Goal: Information Seeking & Learning: Learn about a topic

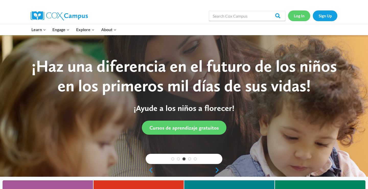
click at [299, 18] on link "Log In" at bounding box center [299, 15] width 22 height 10
click at [301, 16] on link "Log In" at bounding box center [299, 15] width 22 height 10
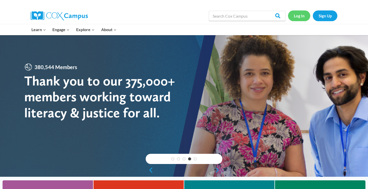
click at [303, 14] on link "Log In" at bounding box center [299, 15] width 22 height 10
click at [299, 15] on link "Log In" at bounding box center [299, 15] width 22 height 10
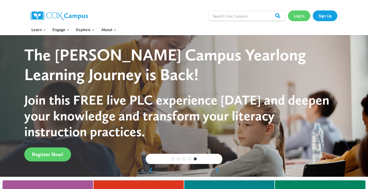
click at [302, 18] on link "Log In" at bounding box center [299, 15] width 22 height 10
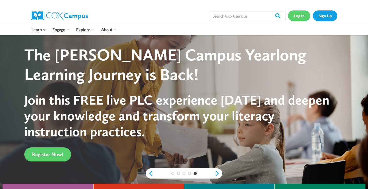
click at [301, 15] on link "Log In" at bounding box center [299, 15] width 22 height 10
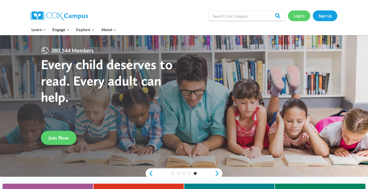
click at [301, 15] on link "Log In" at bounding box center [299, 15] width 22 height 10
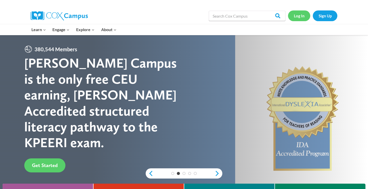
click at [301, 16] on link "Log In" at bounding box center [299, 15] width 22 height 10
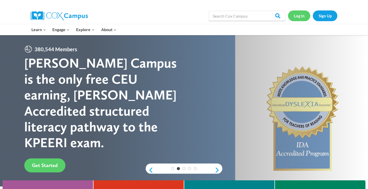
click at [300, 17] on link "Log In" at bounding box center [299, 15] width 22 height 10
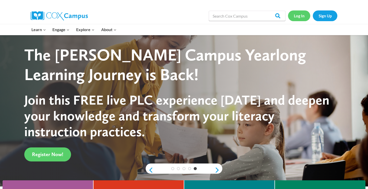
click at [297, 17] on link "Log In" at bounding box center [299, 15] width 22 height 10
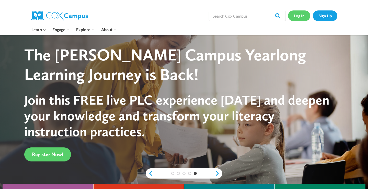
click at [297, 17] on link "Log In" at bounding box center [299, 15] width 22 height 10
click at [299, 17] on link "Log In" at bounding box center [299, 15] width 22 height 10
click at [299, 18] on link "Log In" at bounding box center [299, 15] width 22 height 10
click at [296, 14] on link "Log In" at bounding box center [299, 15] width 22 height 10
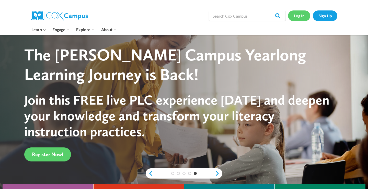
click at [297, 17] on link "Log In" at bounding box center [299, 15] width 22 height 10
click at [305, 17] on link "Log In" at bounding box center [299, 15] width 22 height 10
click at [297, 21] on link "Log In" at bounding box center [299, 15] width 22 height 10
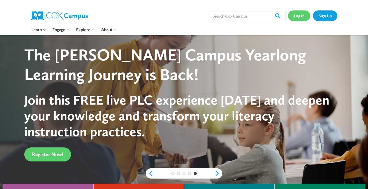
click at [298, 17] on link "Log In" at bounding box center [299, 15] width 22 height 10
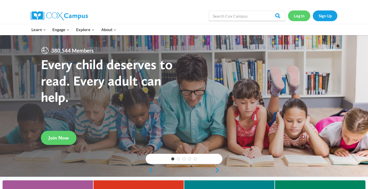
click at [300, 15] on link "Log In" at bounding box center [299, 15] width 22 height 10
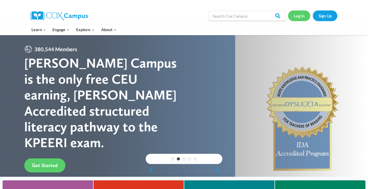
click at [301, 19] on link "Log In" at bounding box center [299, 15] width 22 height 10
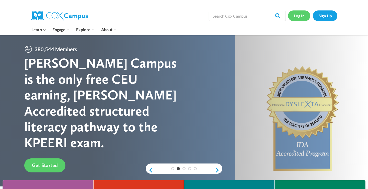
click at [297, 16] on link "Log In" at bounding box center [299, 15] width 22 height 10
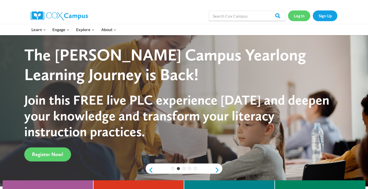
click at [297, 16] on link "Log In" at bounding box center [299, 15] width 22 height 10
click at [299, 15] on link "Log In" at bounding box center [299, 15] width 22 height 10
click at [302, 16] on link "Log In" at bounding box center [299, 15] width 22 height 10
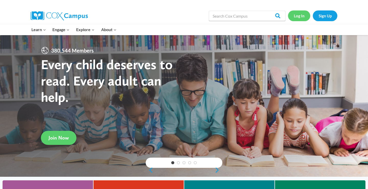
click at [301, 15] on link "Log In" at bounding box center [299, 15] width 22 height 10
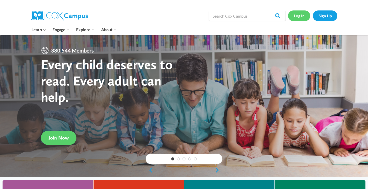
click at [301, 15] on link "Log In" at bounding box center [299, 15] width 22 height 10
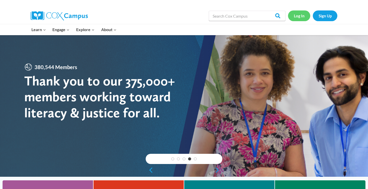
click at [301, 15] on link "Log In" at bounding box center [299, 15] width 22 height 10
click at [298, 14] on link "Log In" at bounding box center [299, 15] width 22 height 10
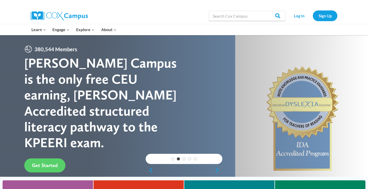
click at [187, 9] on div "Search in https://coxcampus.org/ Search Search Log In Sign Up" at bounding box center [242, 16] width 189 height 16
click at [298, 18] on link "Log In" at bounding box center [299, 15] width 22 height 10
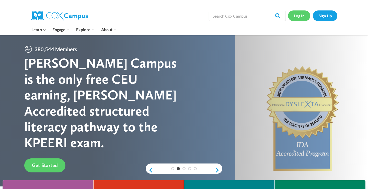
click at [298, 18] on link "Log In" at bounding box center [299, 15] width 22 height 10
click at [299, 18] on link "Log In" at bounding box center [299, 15] width 22 height 10
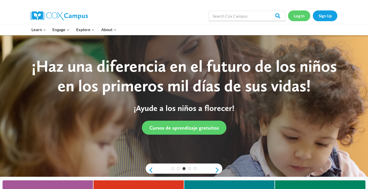
click at [300, 16] on link "Log In" at bounding box center [299, 15] width 22 height 10
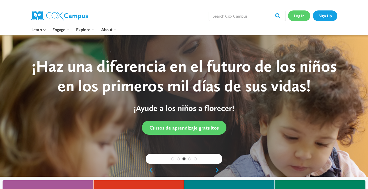
click at [300, 16] on link "Log In" at bounding box center [299, 15] width 22 height 10
click at [300, 15] on link "Log In" at bounding box center [299, 15] width 22 height 10
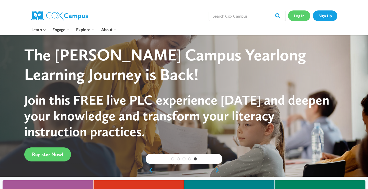
click at [300, 15] on link "Log In" at bounding box center [299, 15] width 22 height 10
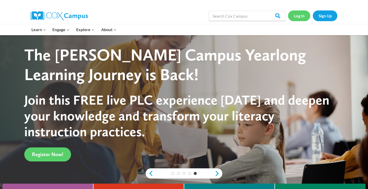
click at [300, 15] on link "Log In" at bounding box center [299, 15] width 22 height 10
click at [305, 16] on link "Log In" at bounding box center [299, 15] width 22 height 10
click at [301, 16] on link "Log In" at bounding box center [299, 15] width 22 height 10
click at [301, 18] on link "Log In" at bounding box center [299, 15] width 22 height 10
click at [299, 15] on link "Log In" at bounding box center [299, 15] width 22 height 10
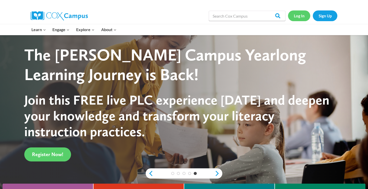
click at [299, 15] on link "Log In" at bounding box center [299, 15] width 22 height 10
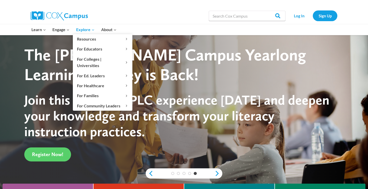
click at [92, 28] on icon "Expand" at bounding box center [93, 30] width 4 height 4
click at [91, 30] on span "Explore Expand" at bounding box center [85, 29] width 18 height 7
click at [92, 28] on icon "Expand" at bounding box center [93, 30] width 4 height 4
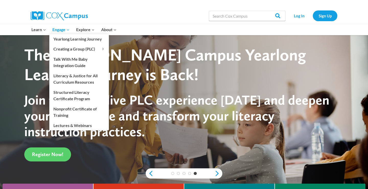
click at [66, 31] on icon "Expand" at bounding box center [68, 30] width 4 height 4
click at [66, 31] on span "Engage Expand" at bounding box center [60, 29] width 17 height 7
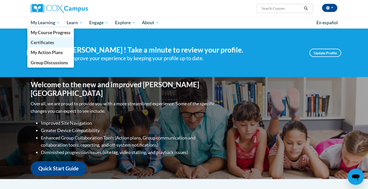
click at [48, 43] on span "Certificates" at bounding box center [43, 42] width 24 height 5
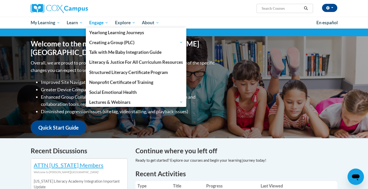
scroll to position [45, 0]
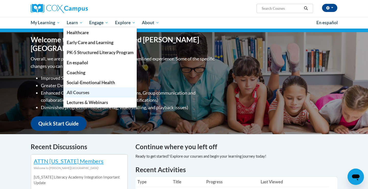
click at [76, 93] on span "All Courses" at bounding box center [78, 92] width 23 height 5
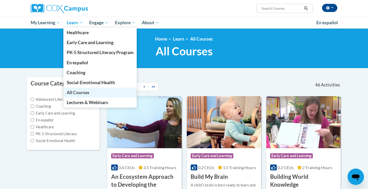
click at [77, 90] on span "All Courses" at bounding box center [78, 92] width 23 height 5
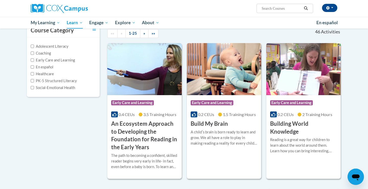
scroll to position [55, 0]
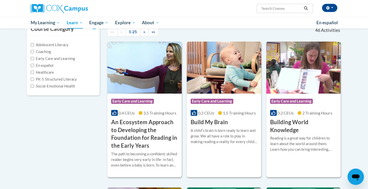
click at [292, 101] on span "Early Care and Learning" at bounding box center [291, 101] width 43 height 5
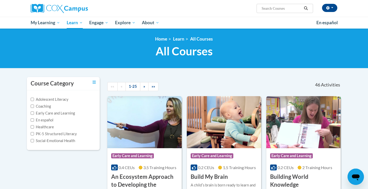
scroll to position [0, 0]
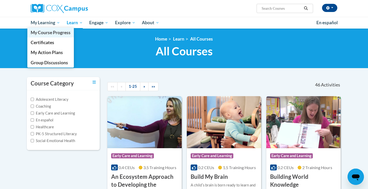
click at [56, 31] on span "My Course Progress" at bounding box center [51, 32] width 40 height 5
click at [58, 33] on span "My Course Progress" at bounding box center [51, 32] width 40 height 5
click at [58, 34] on span "My Course Progress" at bounding box center [51, 32] width 40 height 5
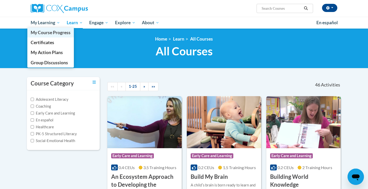
click at [58, 34] on span "My Course Progress" at bounding box center [51, 32] width 40 height 5
click at [51, 44] on span "Certificates" at bounding box center [43, 42] width 24 height 5
click at [58, 41] on link "Certificates" at bounding box center [50, 43] width 46 height 10
click at [57, 42] on link "Certificates" at bounding box center [50, 43] width 46 height 10
click at [53, 43] on span "Certificates" at bounding box center [43, 42] width 24 height 5
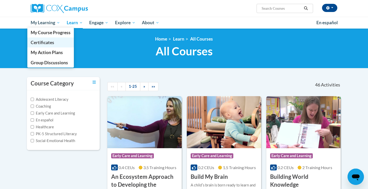
click at [56, 43] on link "Certificates" at bounding box center [50, 43] width 46 height 10
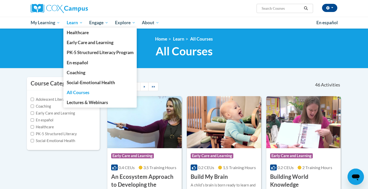
click at [83, 23] on span "Learn" at bounding box center [75, 23] width 16 height 6
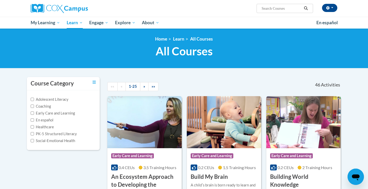
click at [48, 46] on h1 "All Courses All Courses" at bounding box center [184, 51] width 314 height 14
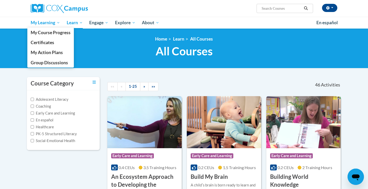
click at [59, 21] on span "My Learning" at bounding box center [45, 23] width 29 height 6
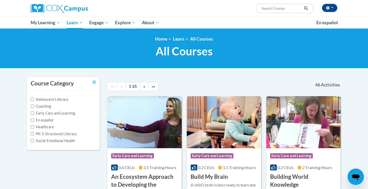
click at [169, 11] on div "Amal Tawfik (America/New_York UTC-04:00) My Profile Inbox My Transcripts Log Ou…" at bounding box center [236, 6] width 209 height 13
click at [83, 93] on div "Adolescent Literacy Coaching Early Care and Learning En español Healthcare PK-5…" at bounding box center [63, 120] width 73 height 60
click at [20, 68] on div "<en>My Learning</en><fr>New fr_My Learning</fr><it>New it_My Learning</it><de>N…" at bounding box center [184, 49] width 368 height 40
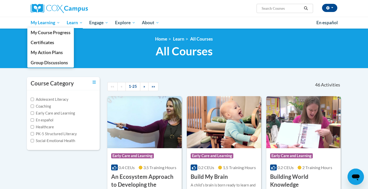
click at [57, 20] on span "My Learning" at bounding box center [45, 23] width 29 height 6
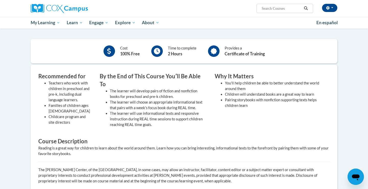
scroll to position [112, 0]
click at [239, 55] on b "Certificate of Training" at bounding box center [245, 54] width 40 height 5
click at [209, 50] on div at bounding box center [213, 51] width 11 height 11
click at [212, 51] on icon at bounding box center [213, 52] width 6 height 6
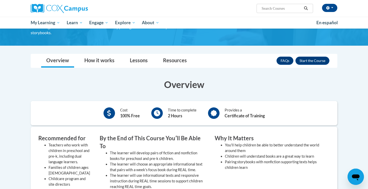
scroll to position [49, 0]
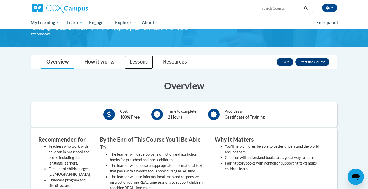
click at [144, 61] on link "Lessons" at bounding box center [139, 62] width 28 height 14
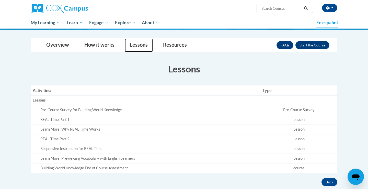
scroll to position [52, 0]
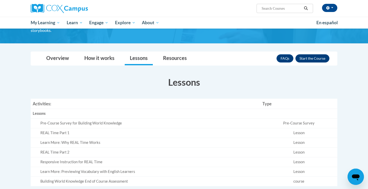
click at [313, 58] on button "Enroll" at bounding box center [312, 58] width 34 height 8
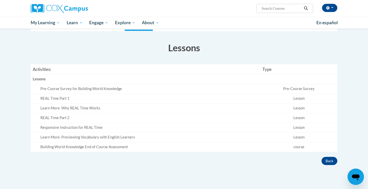
scroll to position [86, 0]
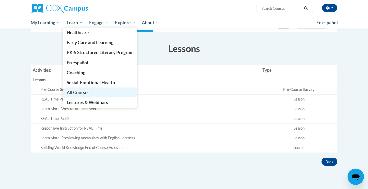
click at [87, 92] on span "All Courses" at bounding box center [78, 92] width 23 height 5
click at [87, 91] on span "All Courses" at bounding box center [78, 92] width 23 height 5
click at [93, 93] on link "All Courses" at bounding box center [100, 93] width 74 height 10
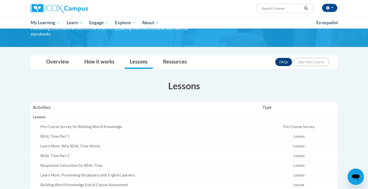
click at [292, 113] on th "Empty" at bounding box center [298, 118] width 77 height 10
click at [135, 171] on td "Learn More: Previewing Vocabulary with English Learners" at bounding box center [146, 176] width 230 height 10
click at [216, 62] on div "Overview How it works Lessons Resources FAQs Enroll" at bounding box center [184, 62] width 298 height 14
click at [14, 104] on body "Amal Tawfik (America/New_York UTC-04:00) My Profile Inbox My Transcripts Log Ou…" at bounding box center [184, 137] width 368 height 373
click at [38, 99] on section "Lessons Activities: Type Lessons Empty Pre-Course Survey for Building World Kno…" at bounding box center [184, 134] width 314 height 111
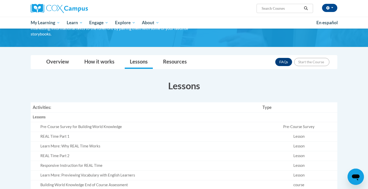
click at [45, 97] on section "Lessons Activities: Type Lessons Empty Pre-Course Survey for Building World Kno…" at bounding box center [184, 134] width 314 height 111
click at [67, 113] on th "Lessons" at bounding box center [146, 118] width 230 height 10
click at [19, 113] on body "Amal Tawfik (America/New_York UTC-04:00) My Profile Inbox My Transcripts Log Ou…" at bounding box center [184, 137] width 368 height 373
click at [50, 111] on th "Activities:" at bounding box center [146, 107] width 230 height 10
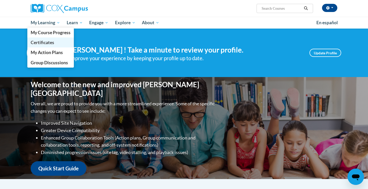
click at [52, 43] on span "Certificates" at bounding box center [43, 42] width 24 height 5
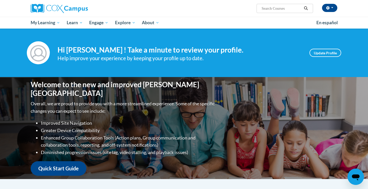
click at [56, 43] on div "Your profile Hi [PERSON_NAME] ! Take a minute to review your profile. Help impr…" at bounding box center [184, 52] width 322 height 23
click at [54, 42] on div "Your profile Hi [PERSON_NAME] ! Take a minute to review your profile. Help impr…" at bounding box center [184, 52] width 322 height 23
